Goal: Task Accomplishment & Management: Use online tool/utility

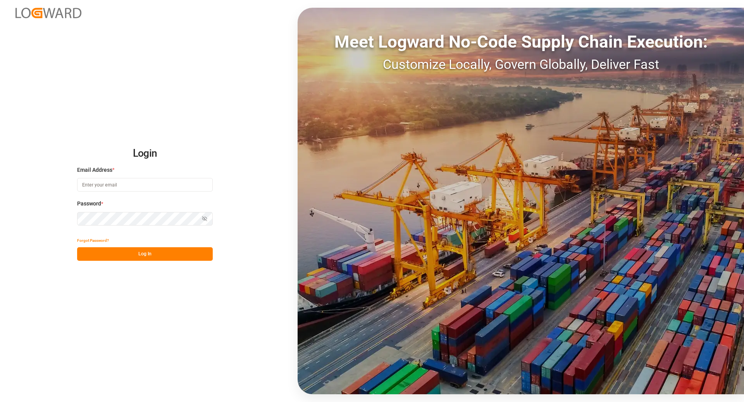
type input "[EMAIL_ADDRESS][DOMAIN_NAME]"
click at [124, 255] on button "Log In" at bounding box center [145, 255] width 136 height 14
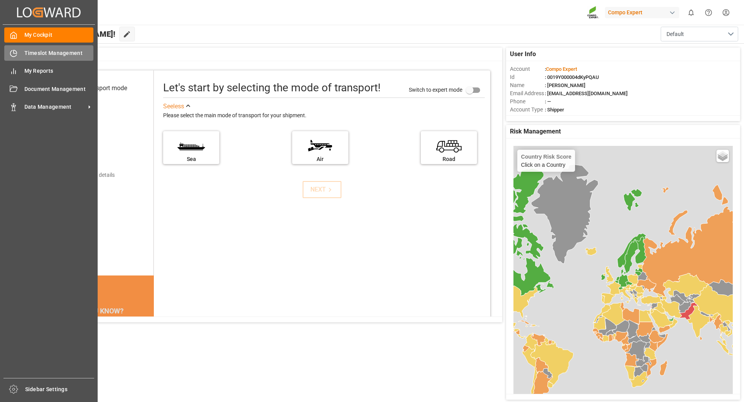
click at [33, 52] on span "Timeslot Management" at bounding box center [58, 53] width 69 height 8
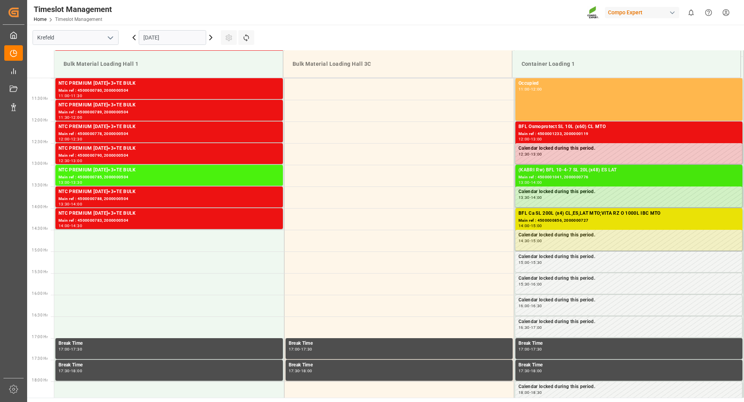
scroll to position [438, 0]
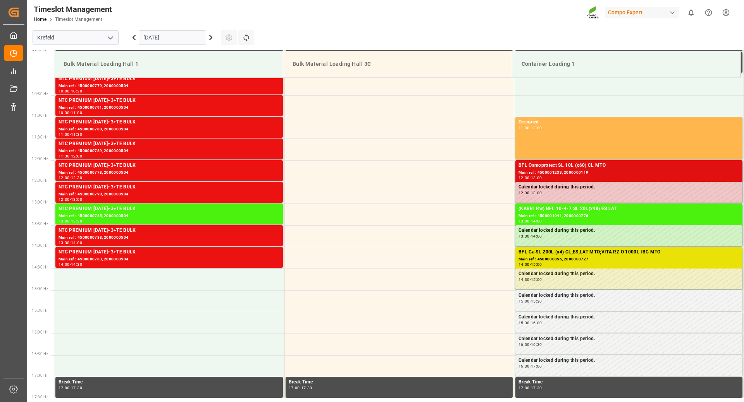
click at [569, 172] on div "Main ref : 4500001233, 2000000119" at bounding box center [628, 173] width 221 height 7
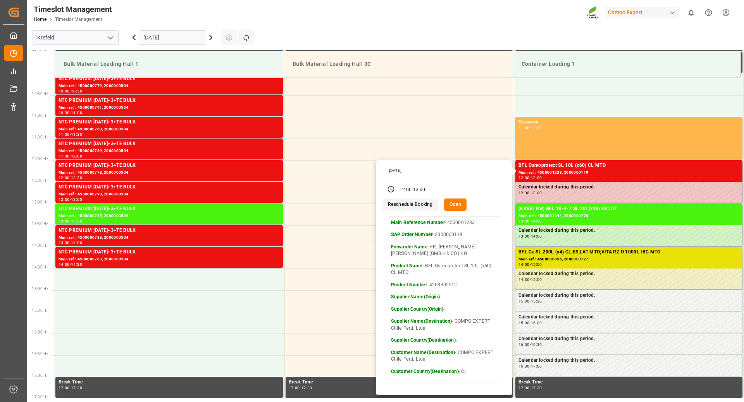
scroll to position [477, 0]
